Goal: Find specific page/section: Find specific page/section

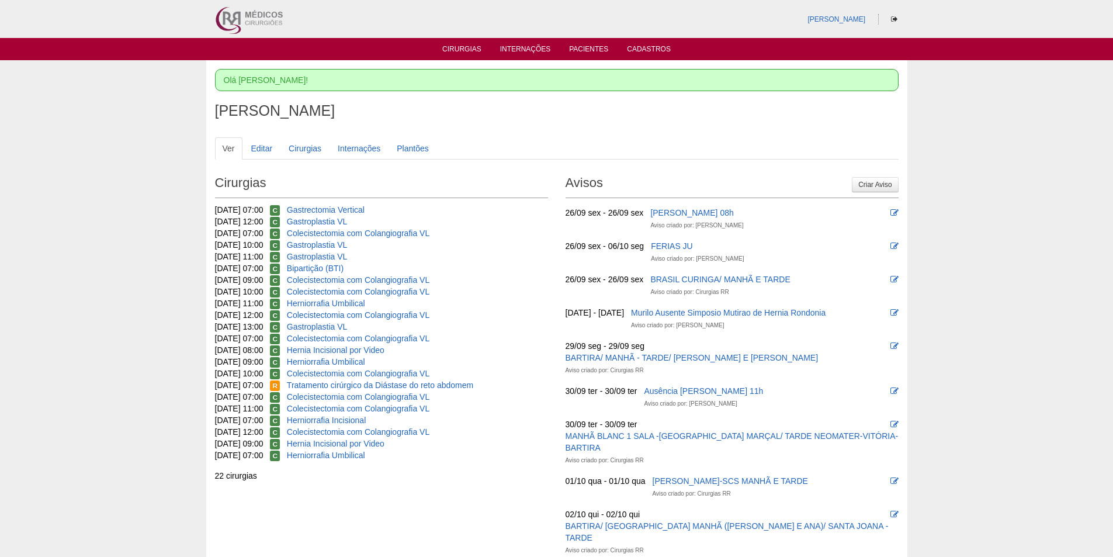
click at [589, 41] on ul "Cirurgias Internações Pacientes Cadastros" at bounding box center [556, 49] width 1113 height 22
click at [589, 46] on link "Pacientes" at bounding box center [588, 50] width 39 height 10
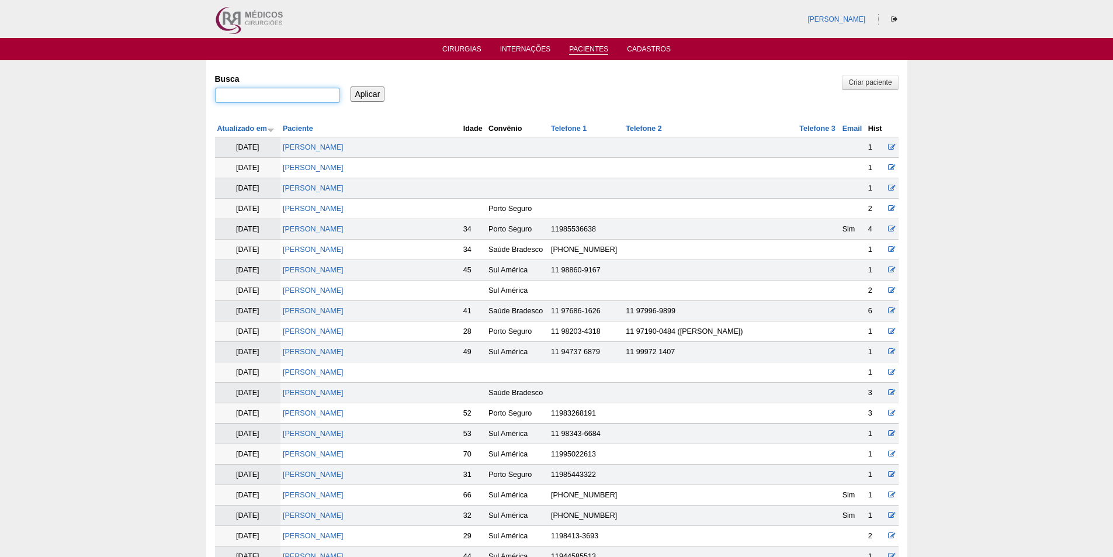
click at [246, 96] on input "Busca" at bounding box center [277, 95] width 125 height 15
paste input "SERGIO DE CAMPOS GOMES"
type input ""SERGIO DE CAMPOS GOMES""
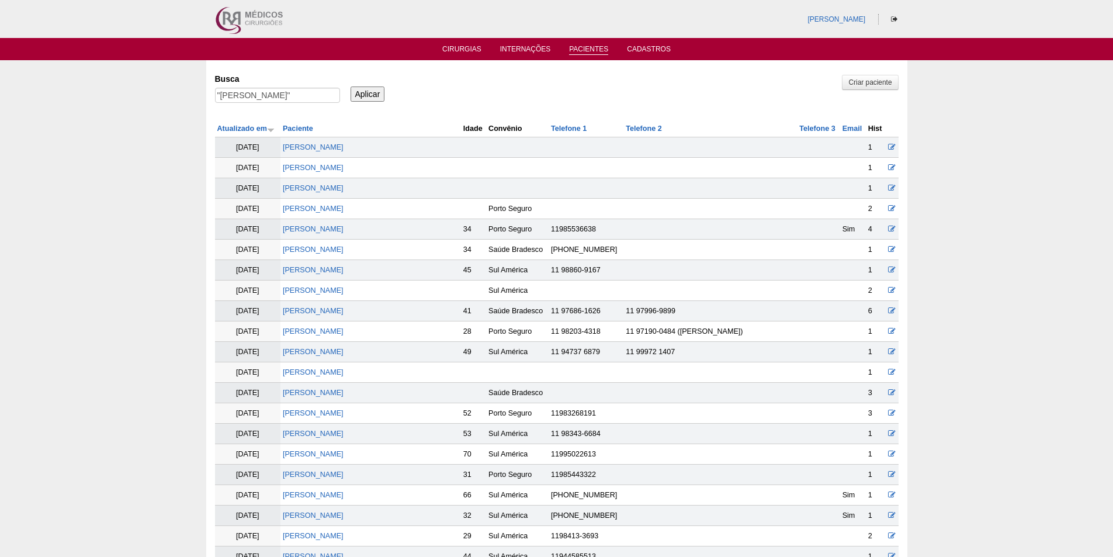
click at [373, 92] on input "Aplicar" at bounding box center [368, 93] width 34 height 15
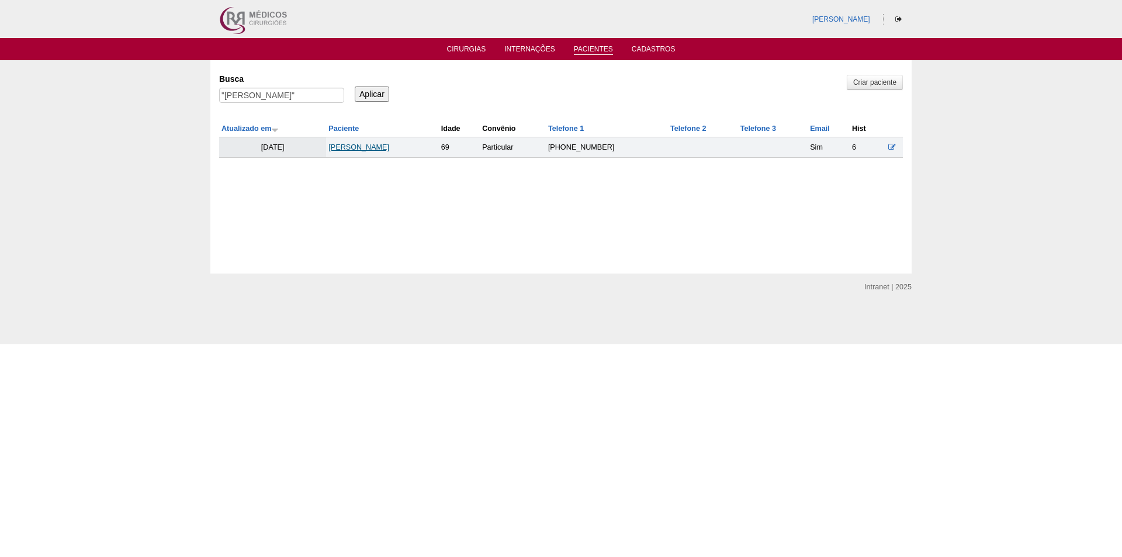
click at [378, 146] on link "[PERSON_NAME]" at bounding box center [358, 147] width 61 height 8
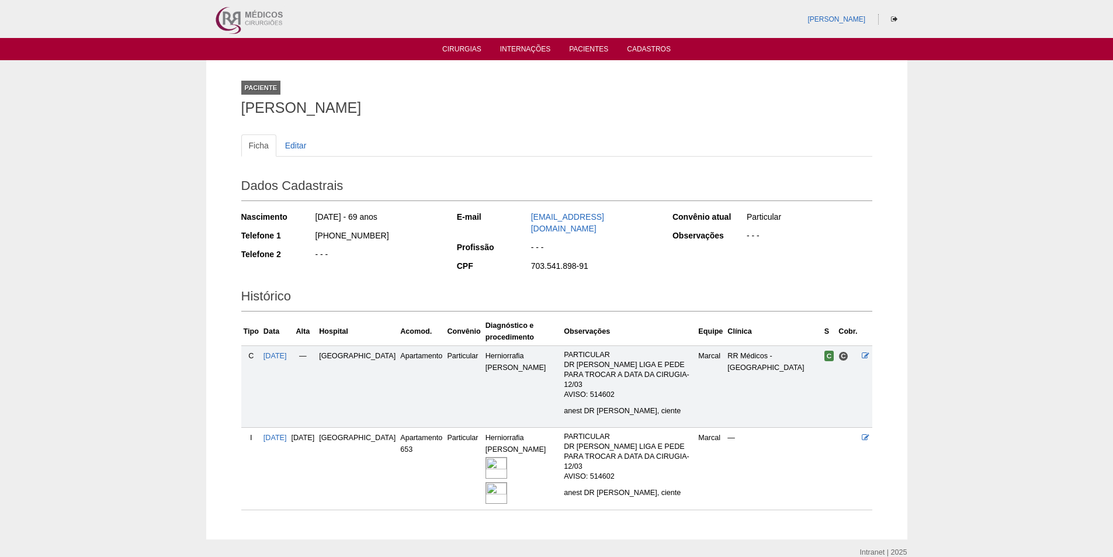
click at [494, 457] on img at bounding box center [497, 468] width 22 height 22
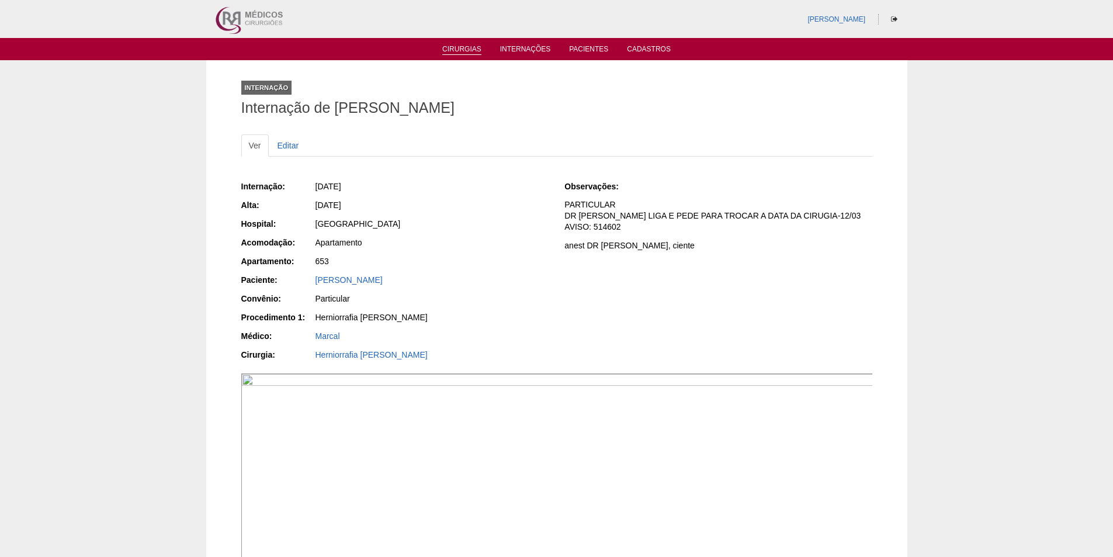
click at [453, 51] on link "Cirurgias" at bounding box center [461, 50] width 39 height 10
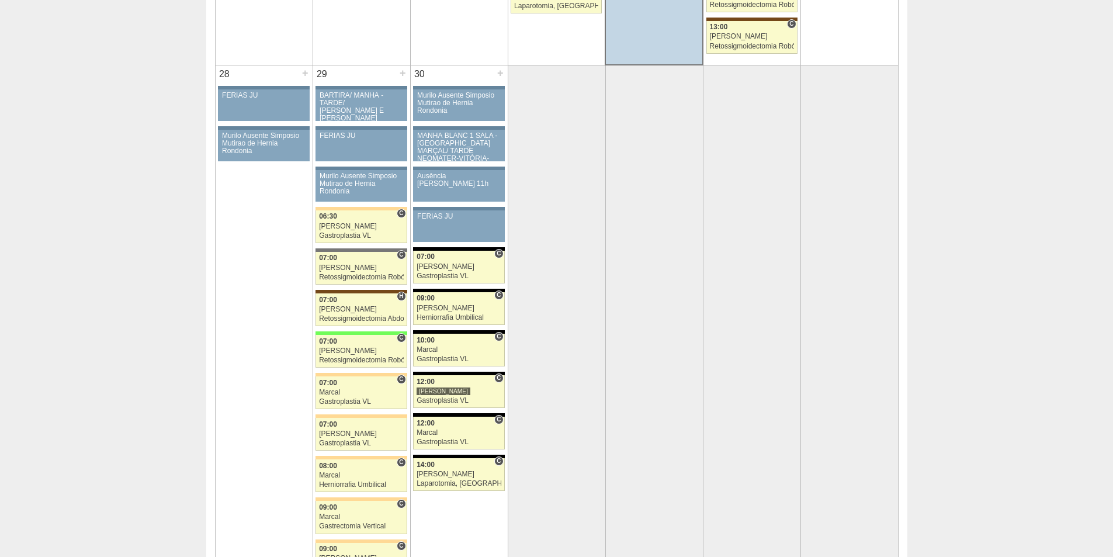
scroll to position [2279, 0]
click at [476, 179] on div "[PERSON_NAME] 11h" at bounding box center [459, 179] width 84 height 15
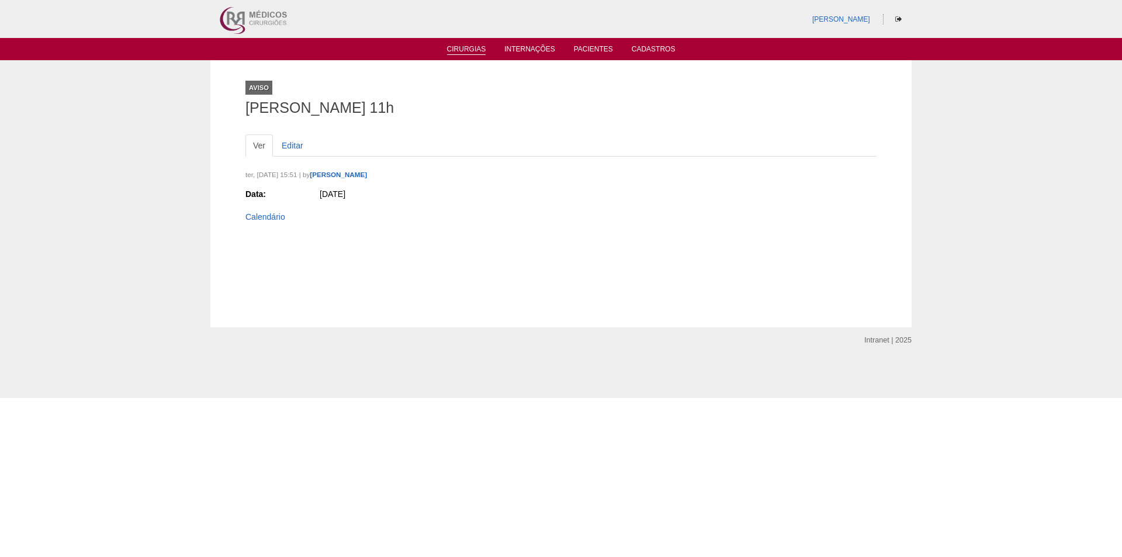
click at [459, 48] on link "Cirurgias" at bounding box center [466, 50] width 39 height 10
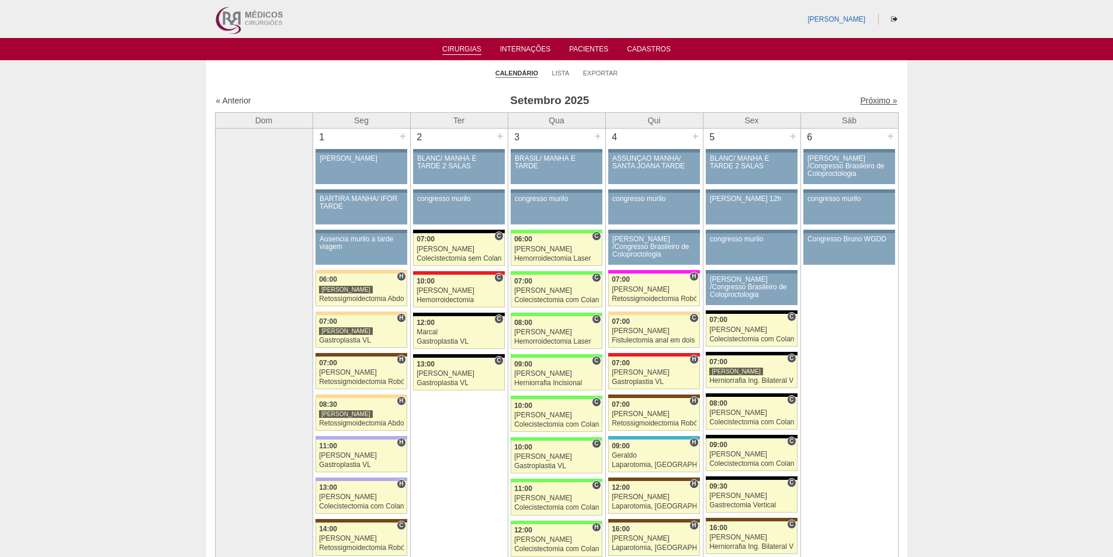
click at [867, 101] on link "Próximo »" at bounding box center [878, 100] width 37 height 9
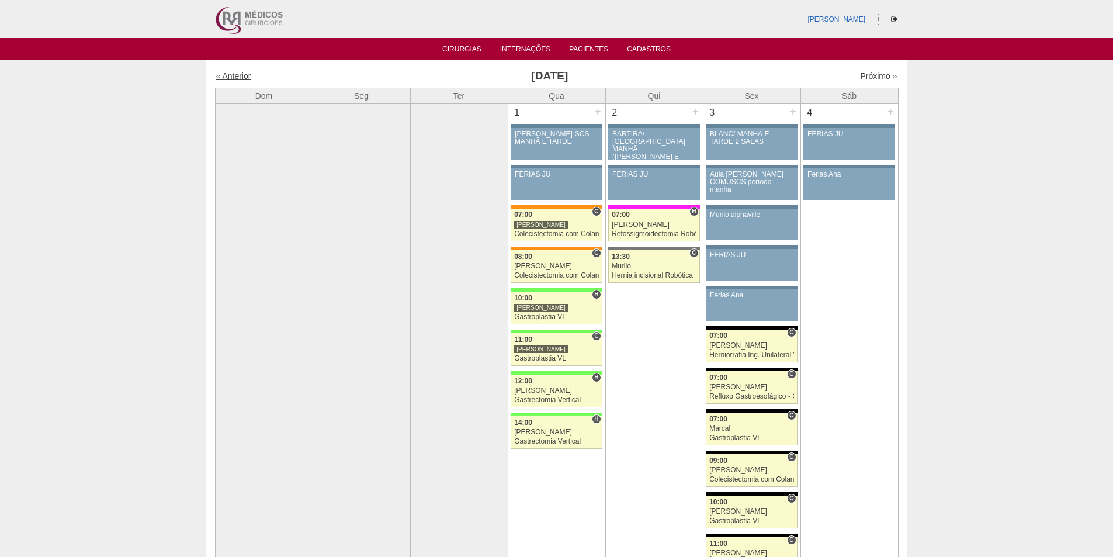
click at [233, 81] on link "« Anterior" at bounding box center [233, 75] width 35 height 9
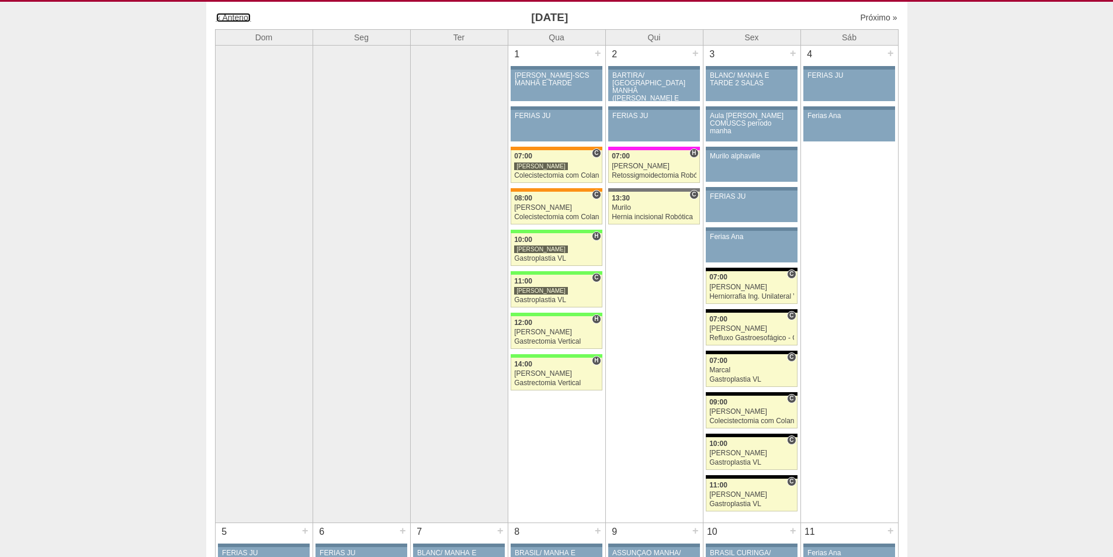
scroll to position [192, 0]
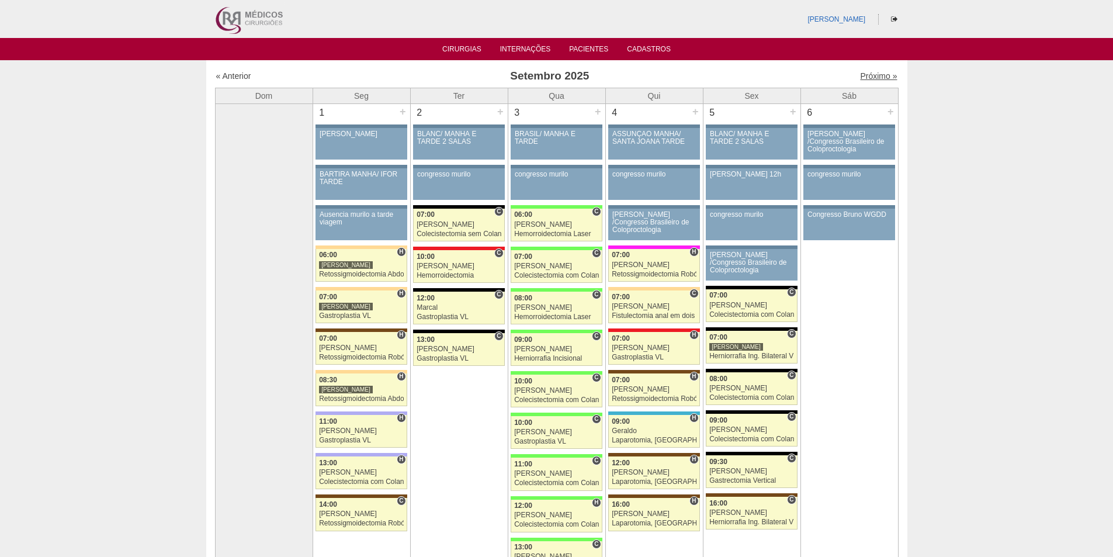
click at [867, 73] on link "Próximo »" at bounding box center [878, 75] width 37 height 9
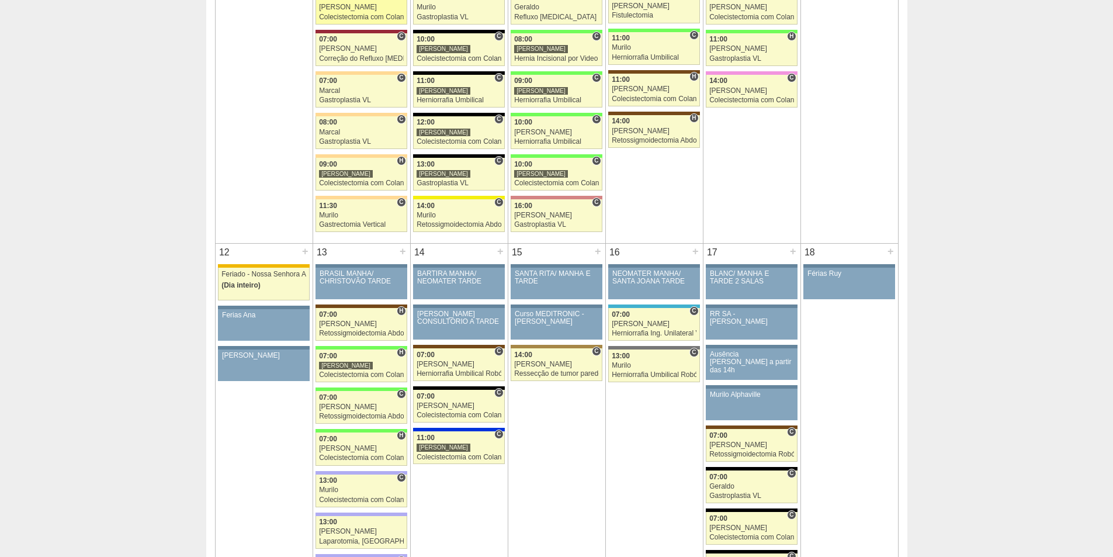
scroll to position [877, 0]
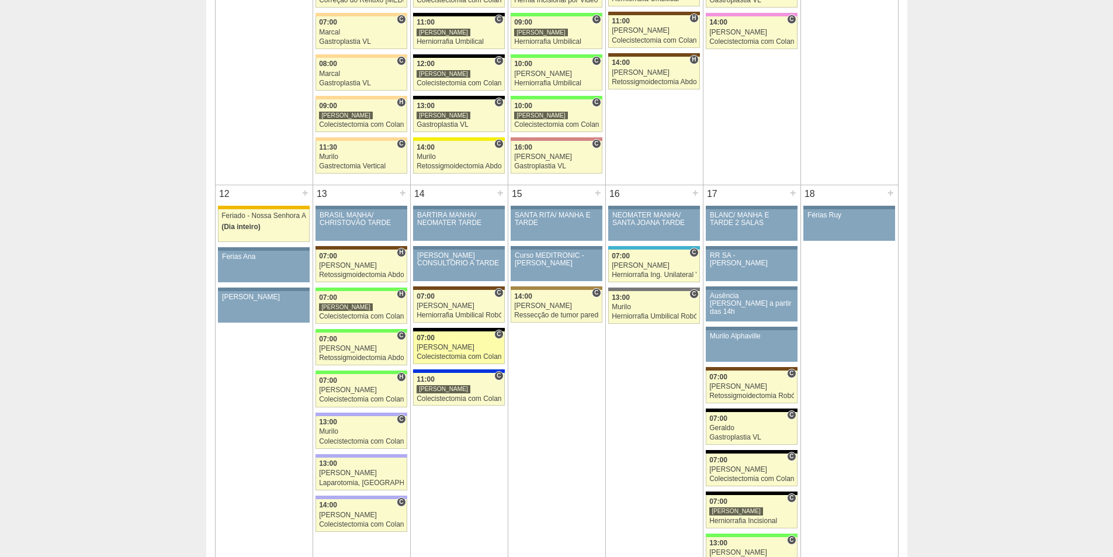
click at [465, 352] on link "89138 Cirurgias RR C 07:00 [PERSON_NAME] Colecistectomia com Colangiografia VL …" at bounding box center [458, 347] width 91 height 33
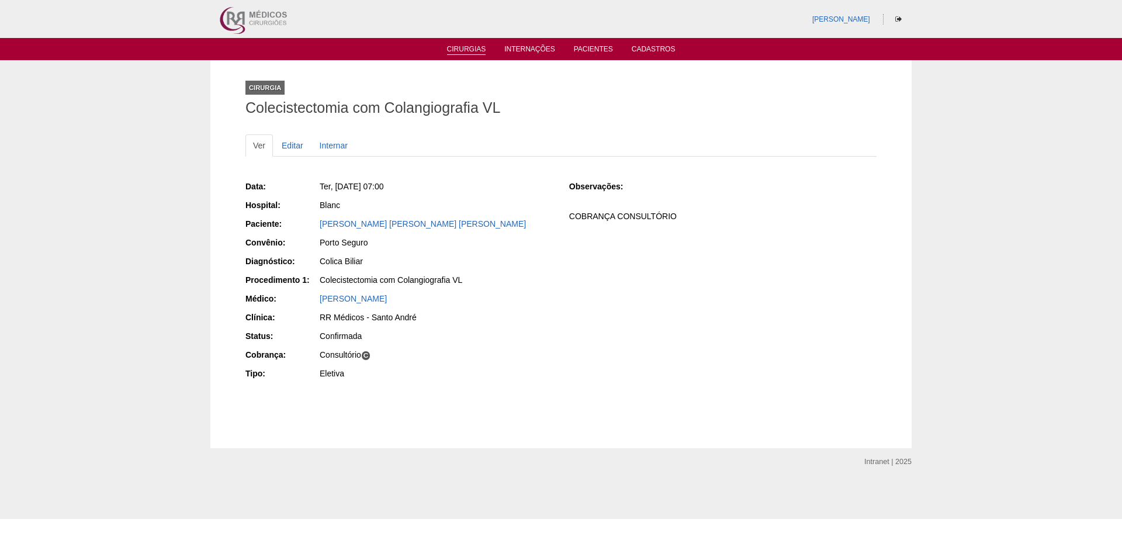
click at [463, 49] on link "Cirurgias" at bounding box center [466, 50] width 39 height 10
